Goal: Find specific page/section: Find specific page/section

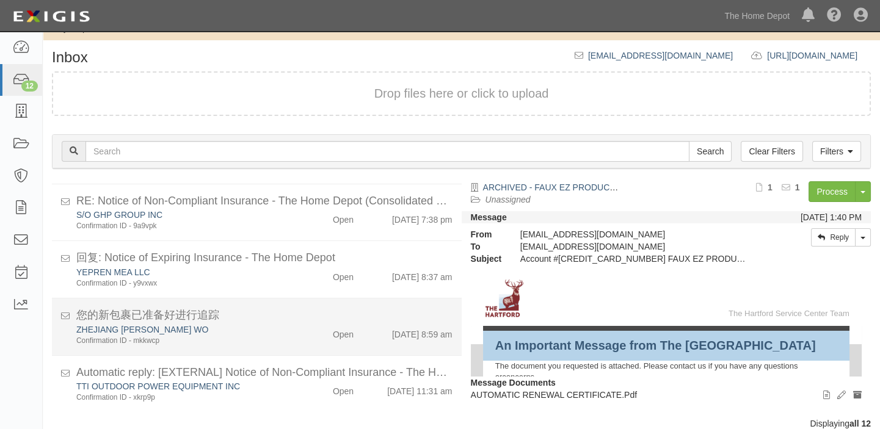
scroll to position [51, 0]
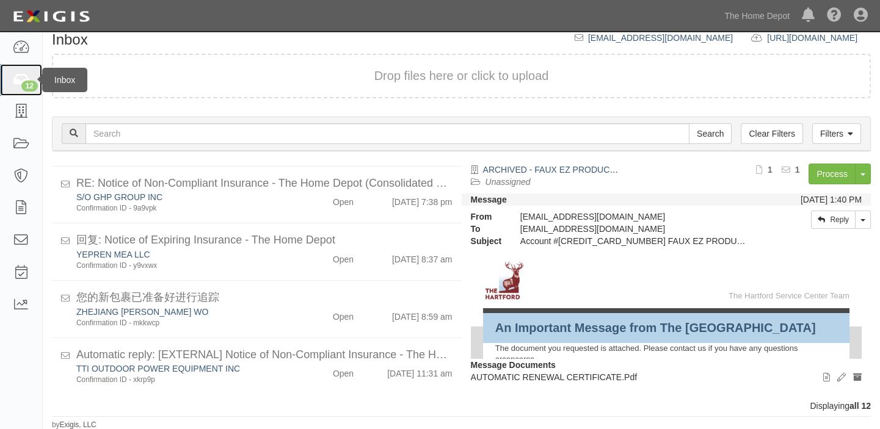
click at [31, 74] on link "12" at bounding box center [21, 80] width 42 height 32
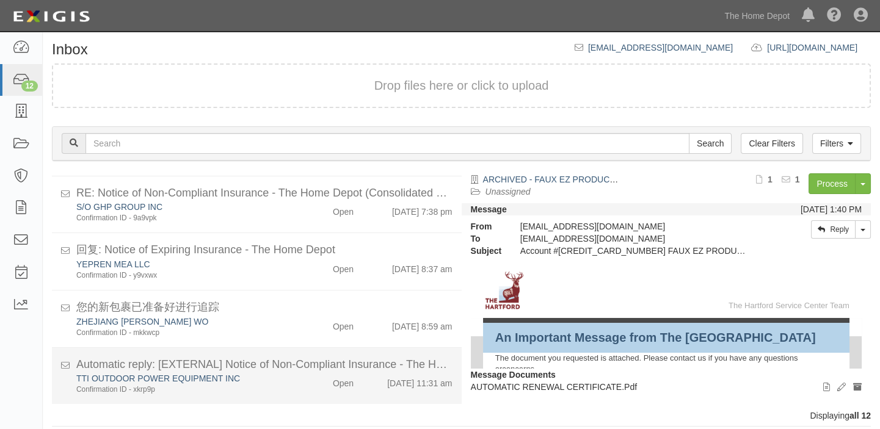
scroll to position [51, 0]
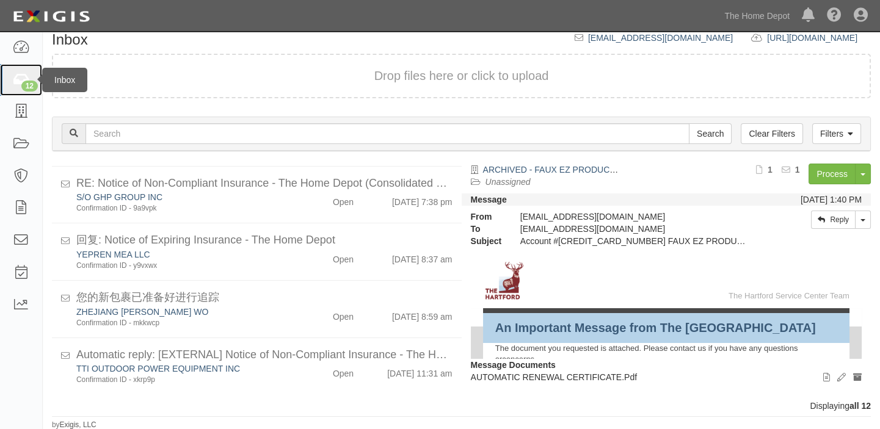
click at [23, 76] on icon at bounding box center [20, 80] width 17 height 14
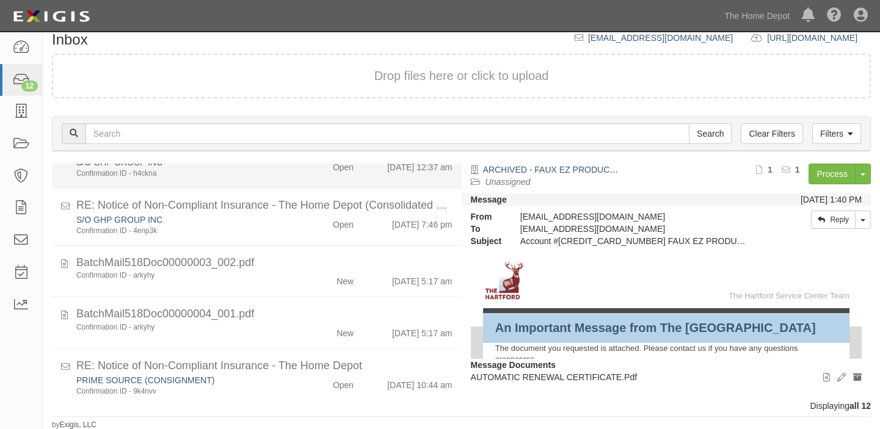
scroll to position [277, 0]
